Goal: Transaction & Acquisition: Purchase product/service

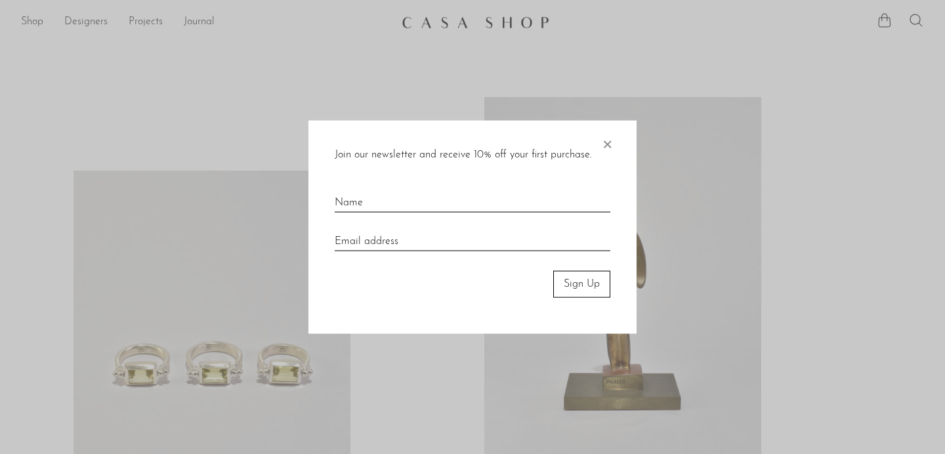
click at [614, 142] on div "Join our newsletter and receive 10% off your first purchase. × Sign Up" at bounding box center [472, 227] width 328 height 213
click at [610, 140] on span "×" at bounding box center [606, 142] width 13 height 42
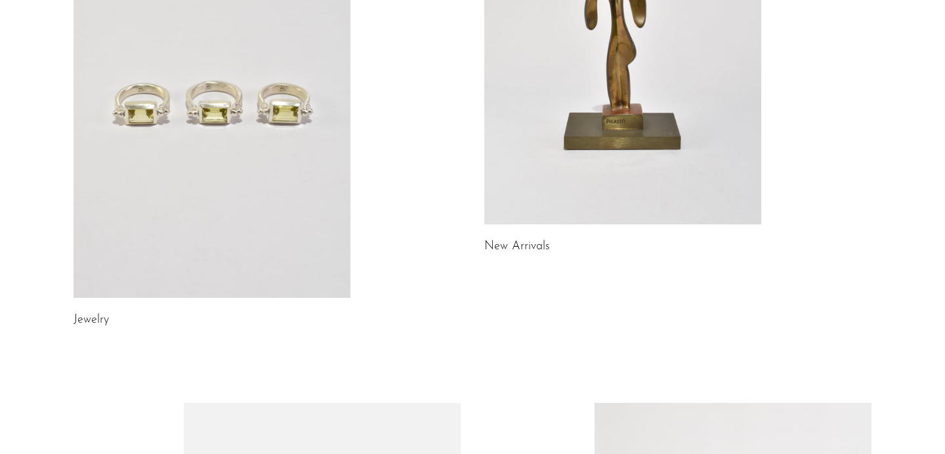
scroll to position [261, 0]
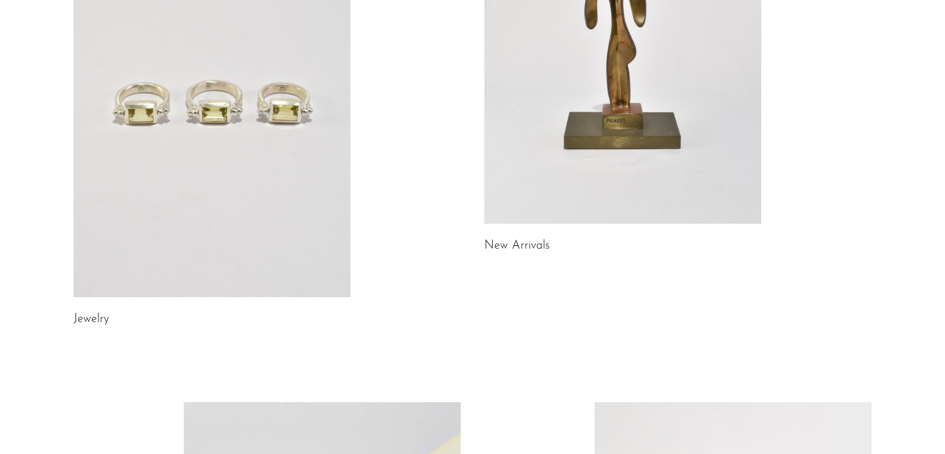
click at [238, 146] on link at bounding box center [211, 103] width 277 height 388
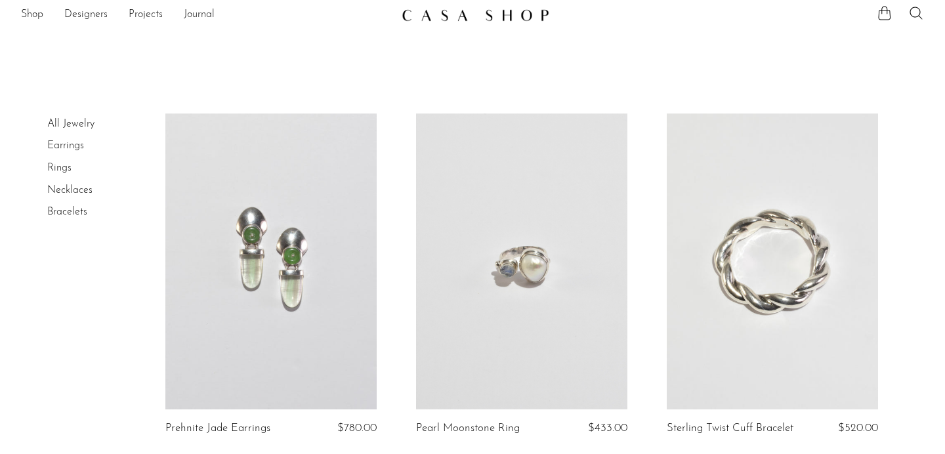
scroll to position [5, 0]
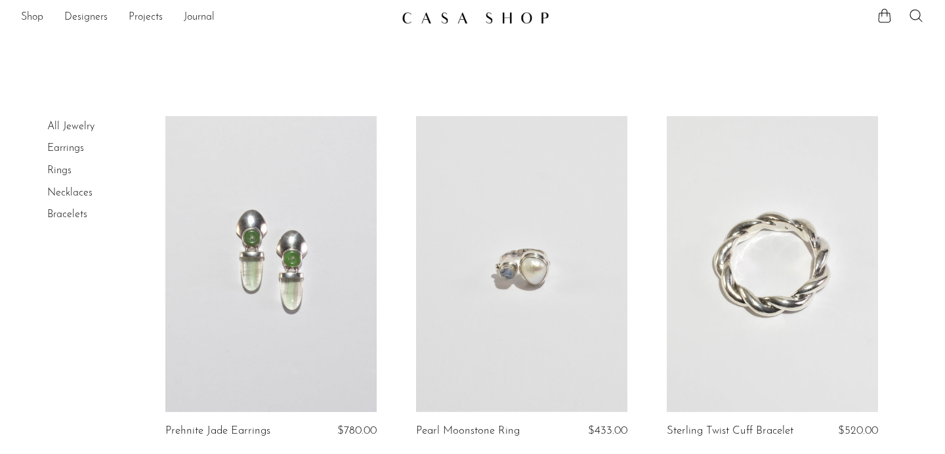
click at [61, 173] on link "Rings" at bounding box center [59, 170] width 24 height 10
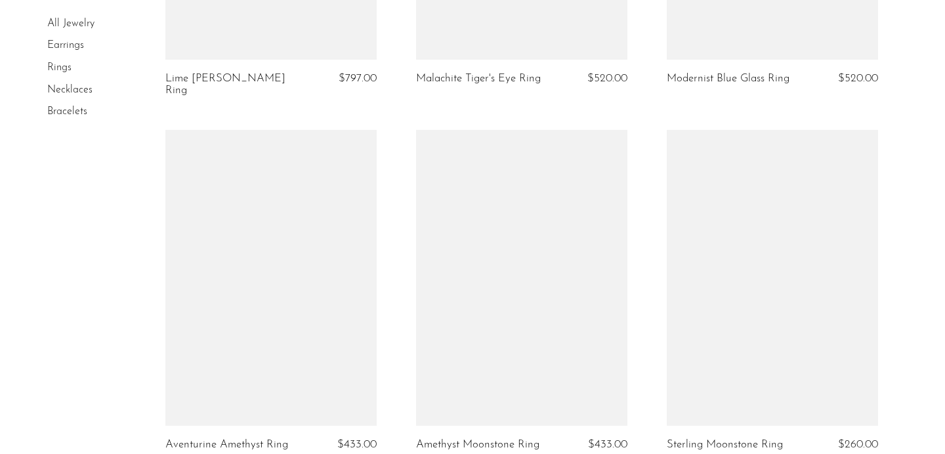
scroll to position [4254, 0]
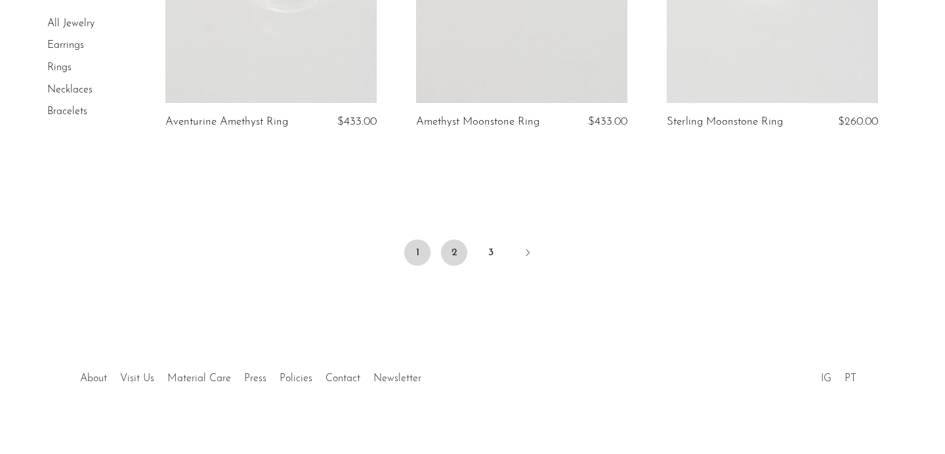
click at [452, 245] on link "2" at bounding box center [454, 253] width 26 height 26
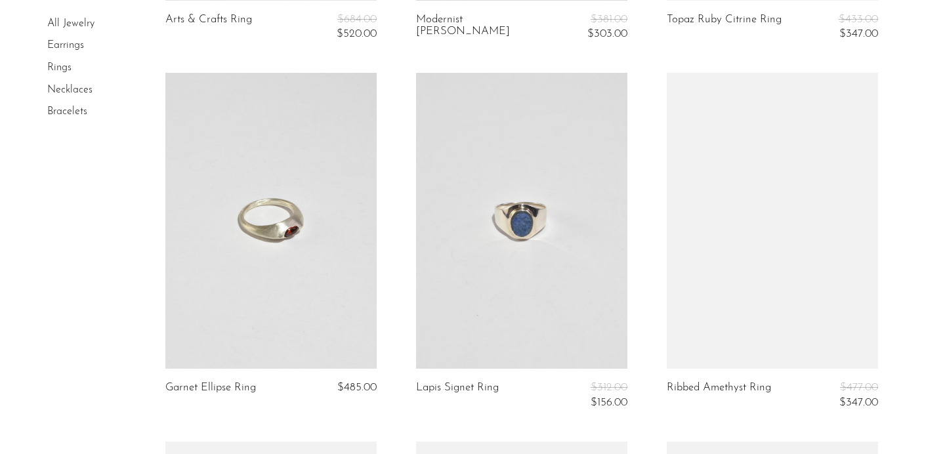
scroll to position [3289, 0]
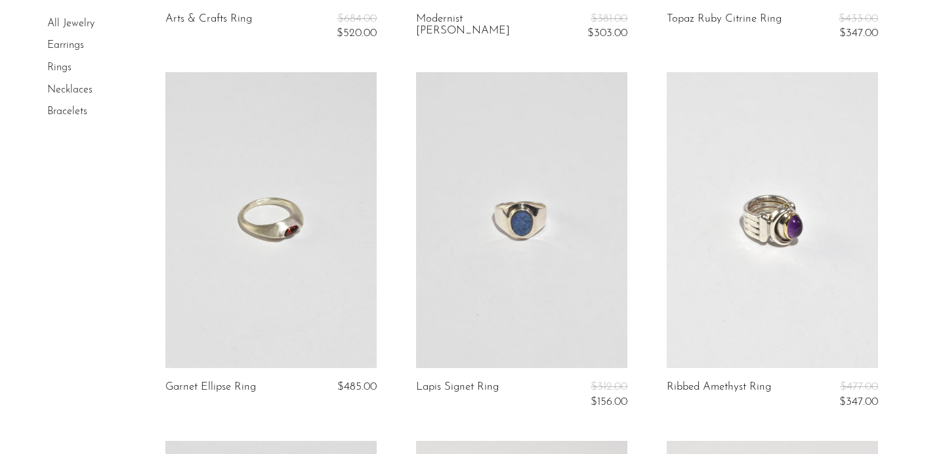
click at [319, 228] on link at bounding box center [270, 220] width 211 height 296
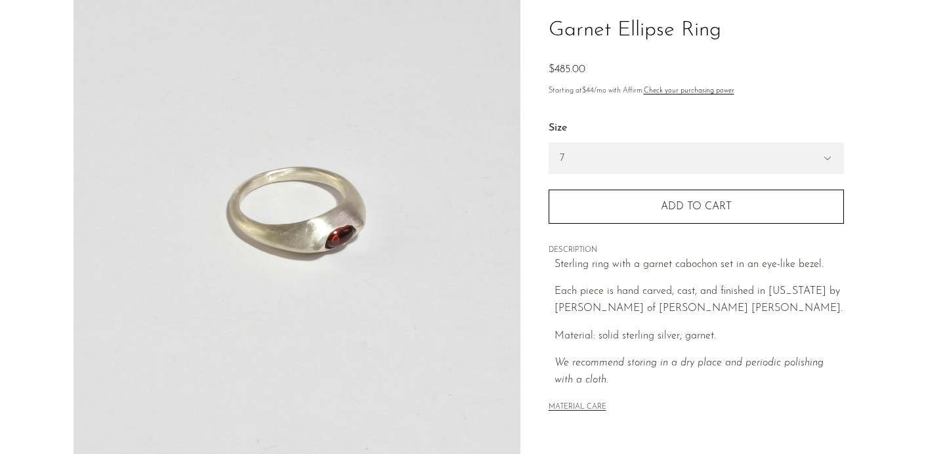
scroll to position [129, 0]
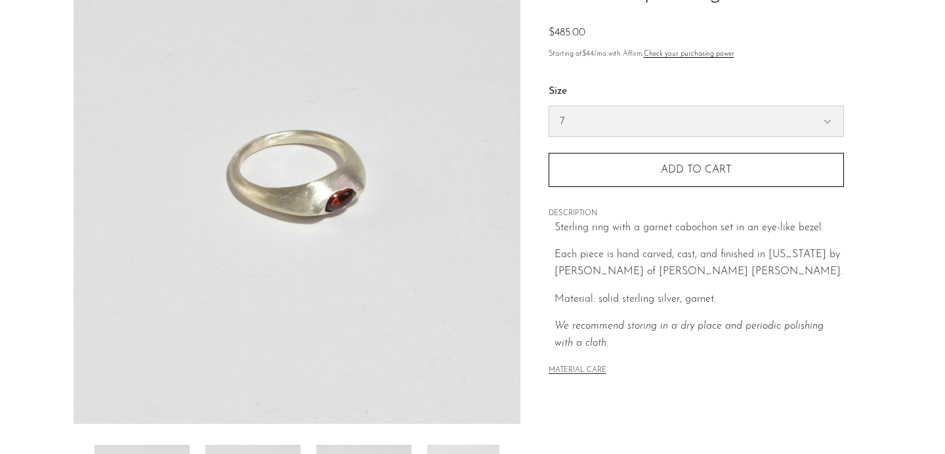
click at [583, 129] on select "7 6" at bounding box center [696, 121] width 294 height 30
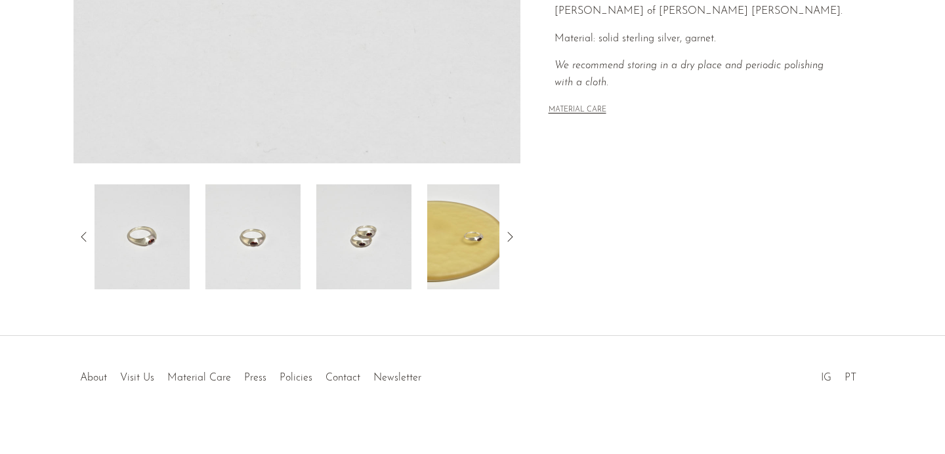
scroll to position [390, 0]
